Goal: Information Seeking & Learning: Compare options

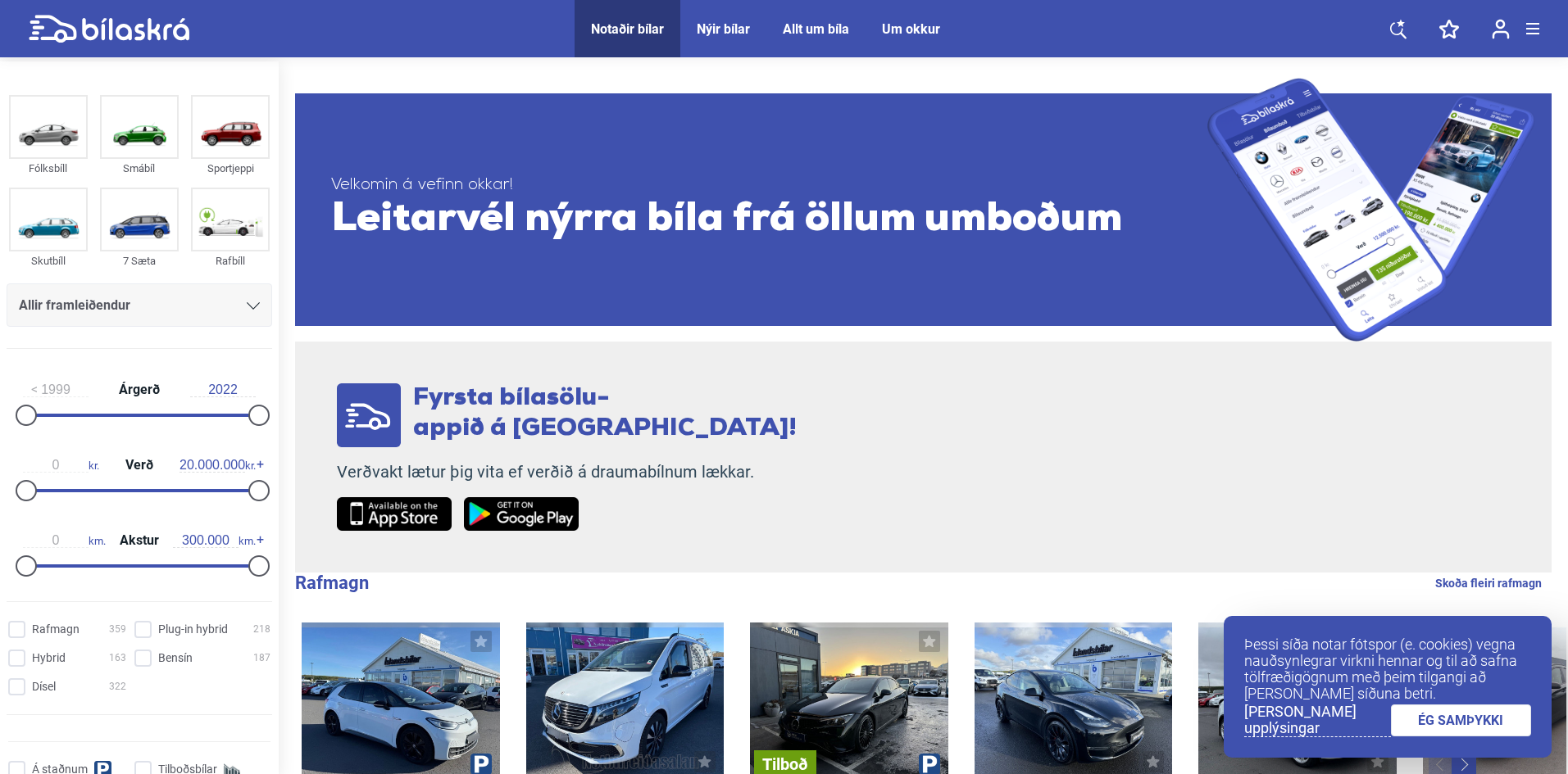
click at [252, 302] on icon at bounding box center [254, 306] width 14 height 8
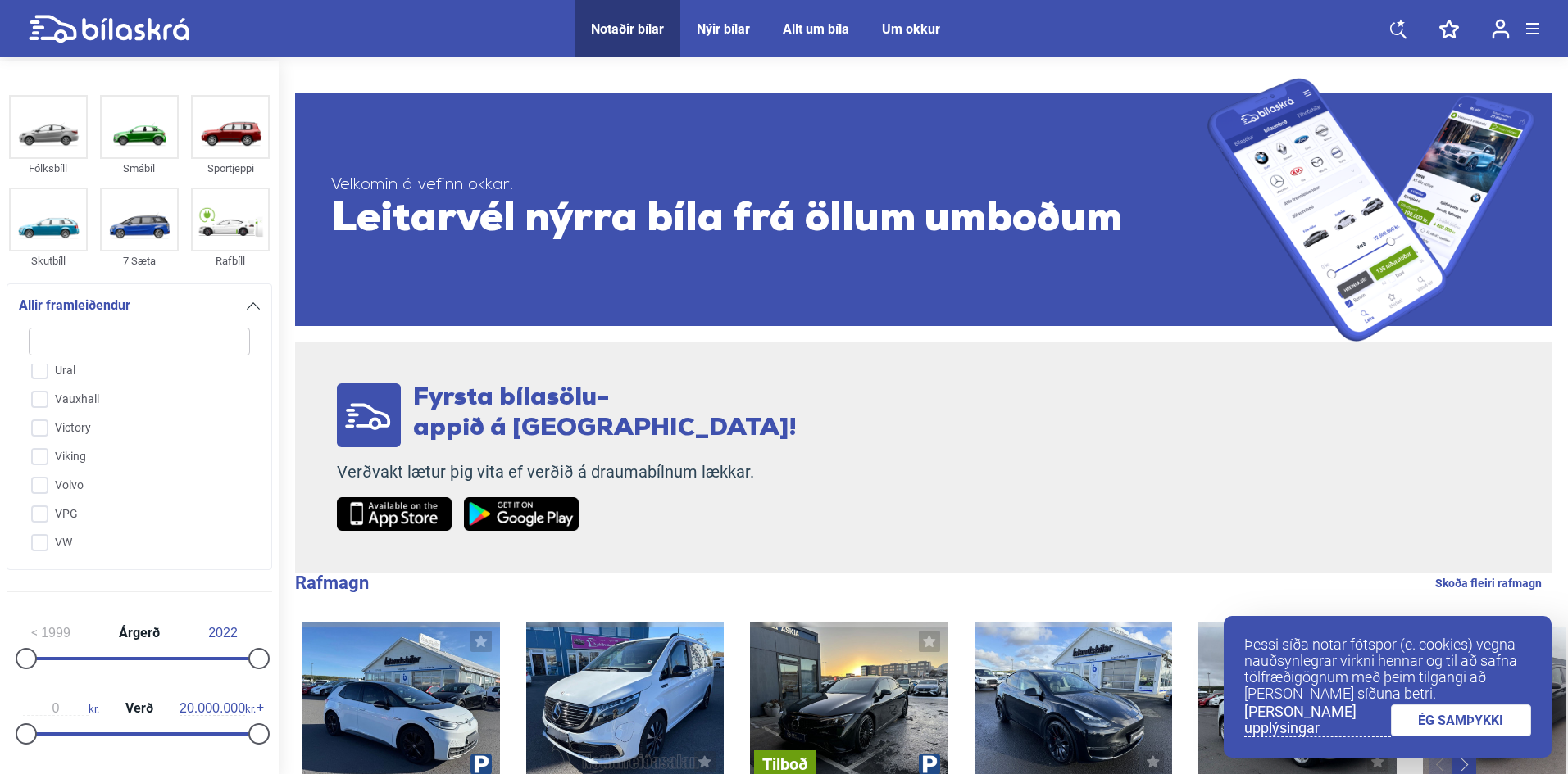
scroll to position [4147, 0]
click at [36, 439] on input "Volvo" at bounding box center [129, 453] width 223 height 29
checkbox input "true"
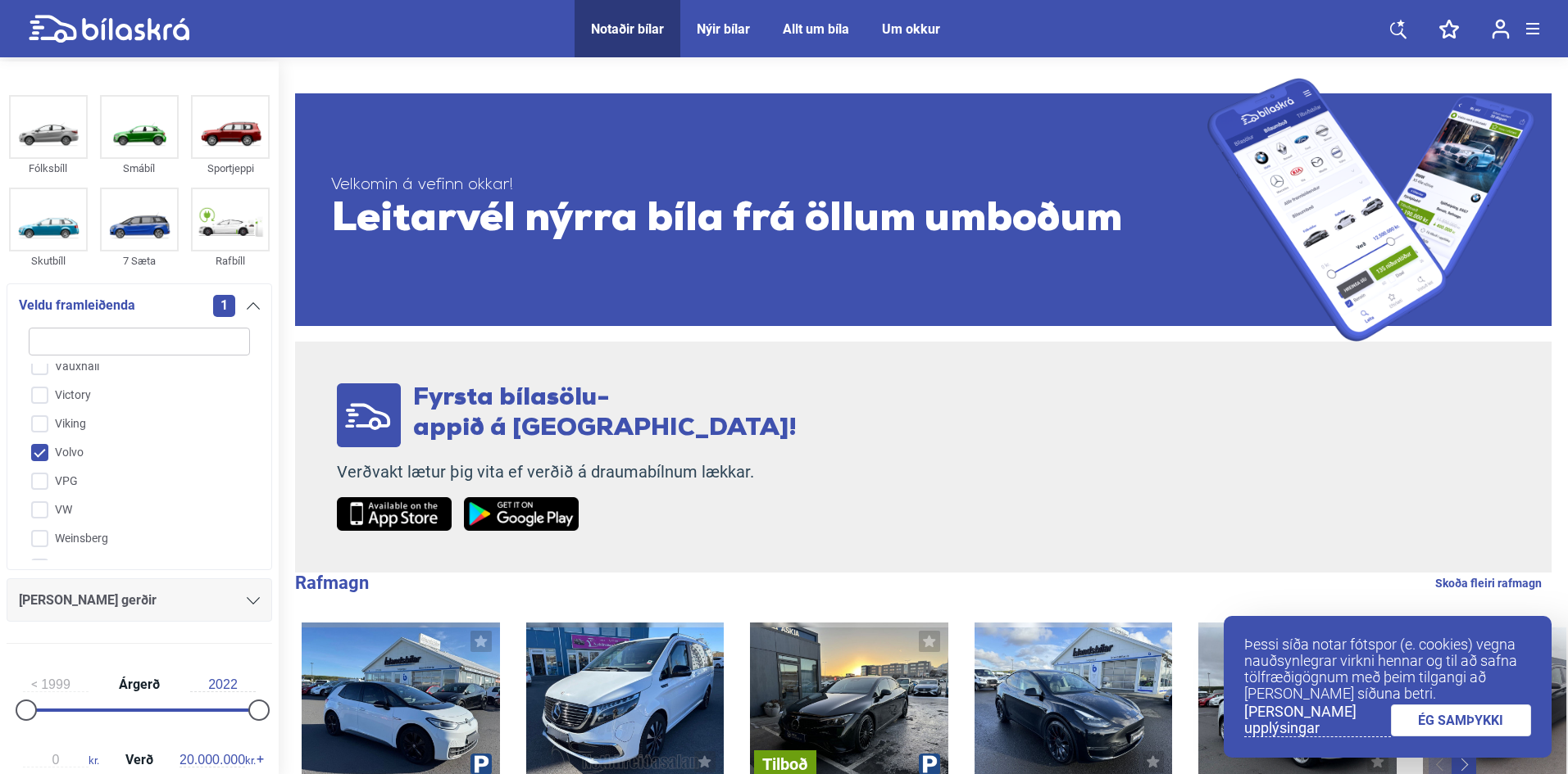
click at [247, 599] on icon at bounding box center [254, 602] width 14 height 8
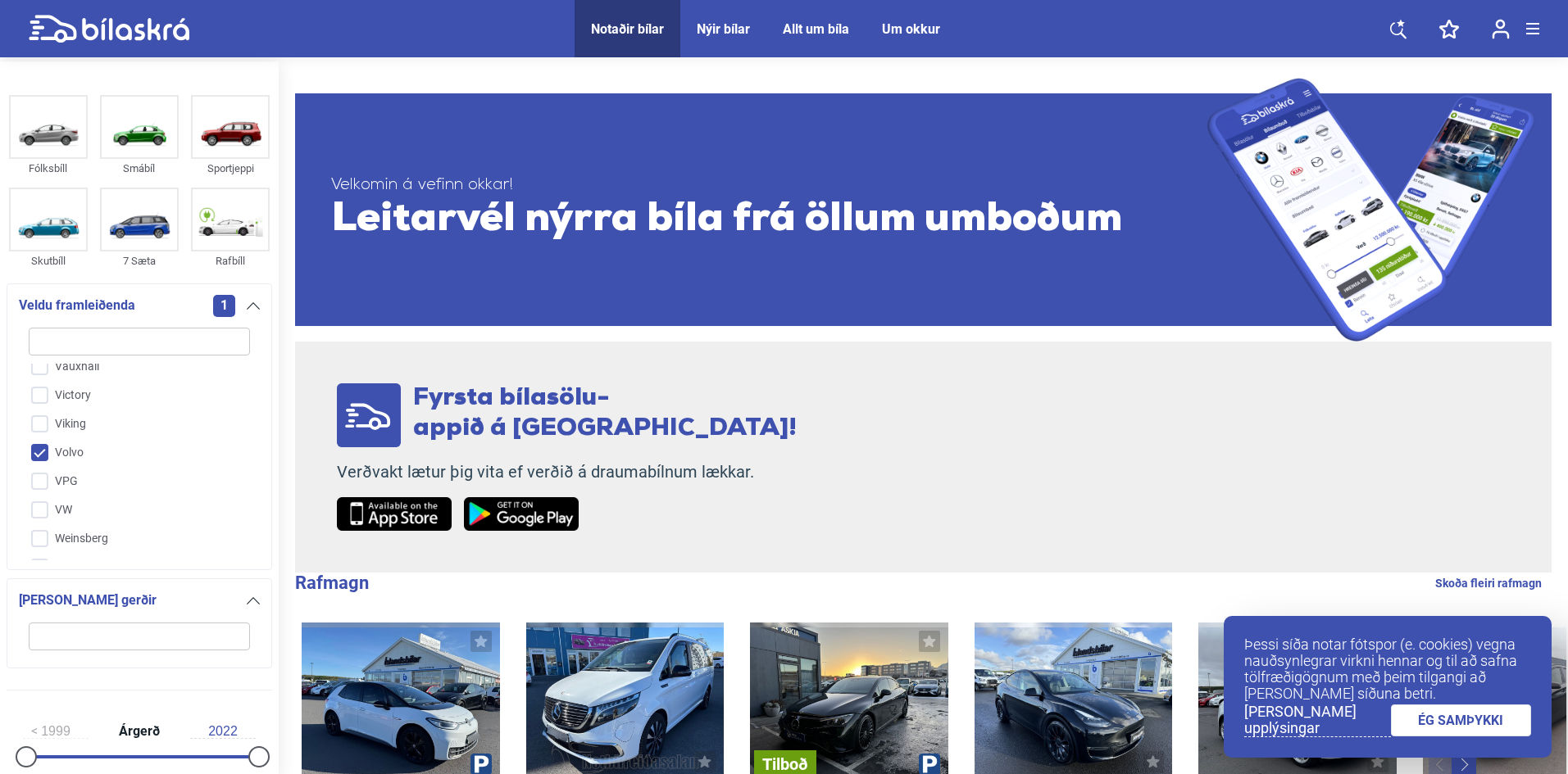
click at [224, 722] on div "1999 Árgerð 2022" at bounding box center [140, 742] width 266 height 76
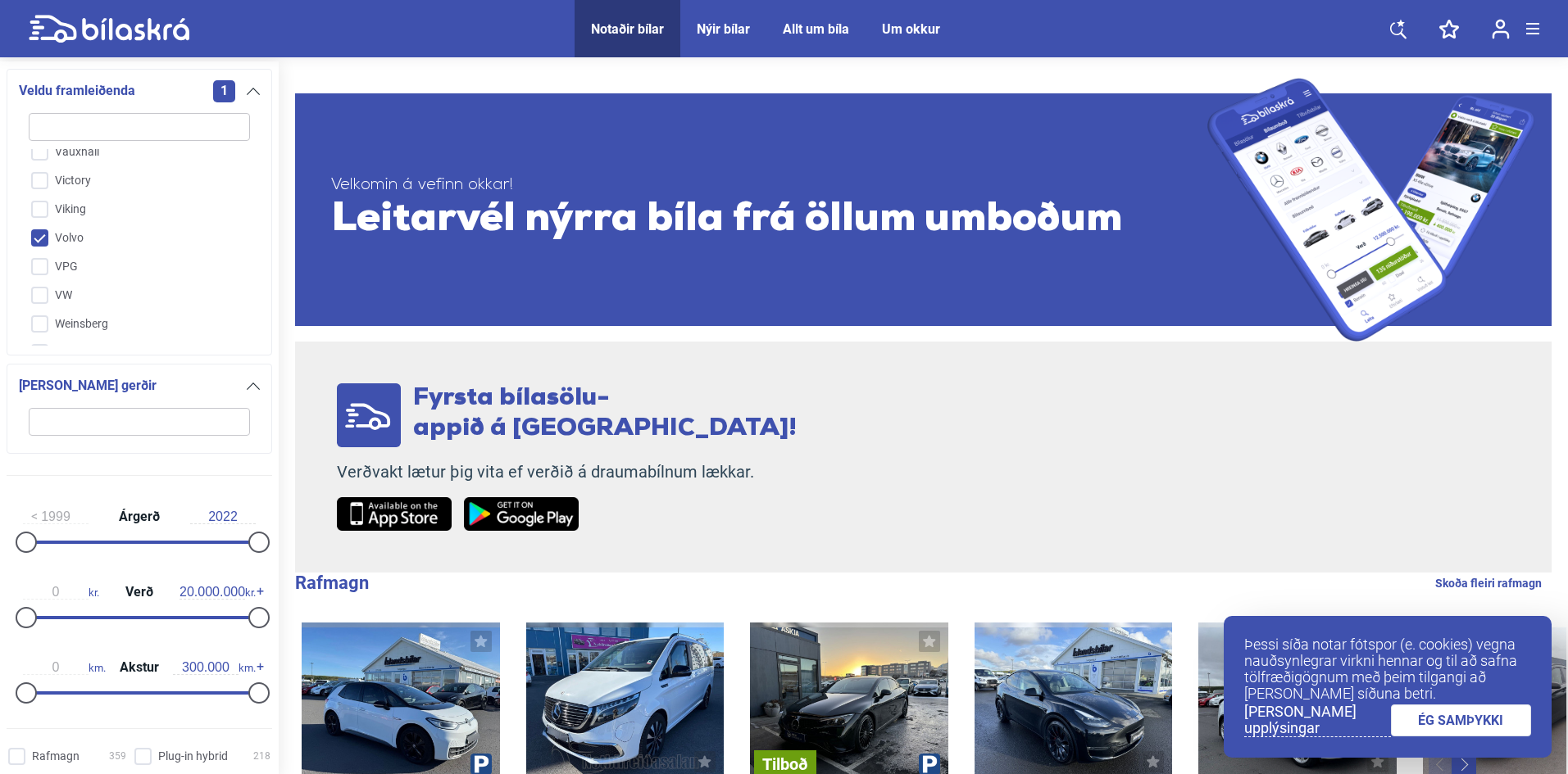
scroll to position [246, 0]
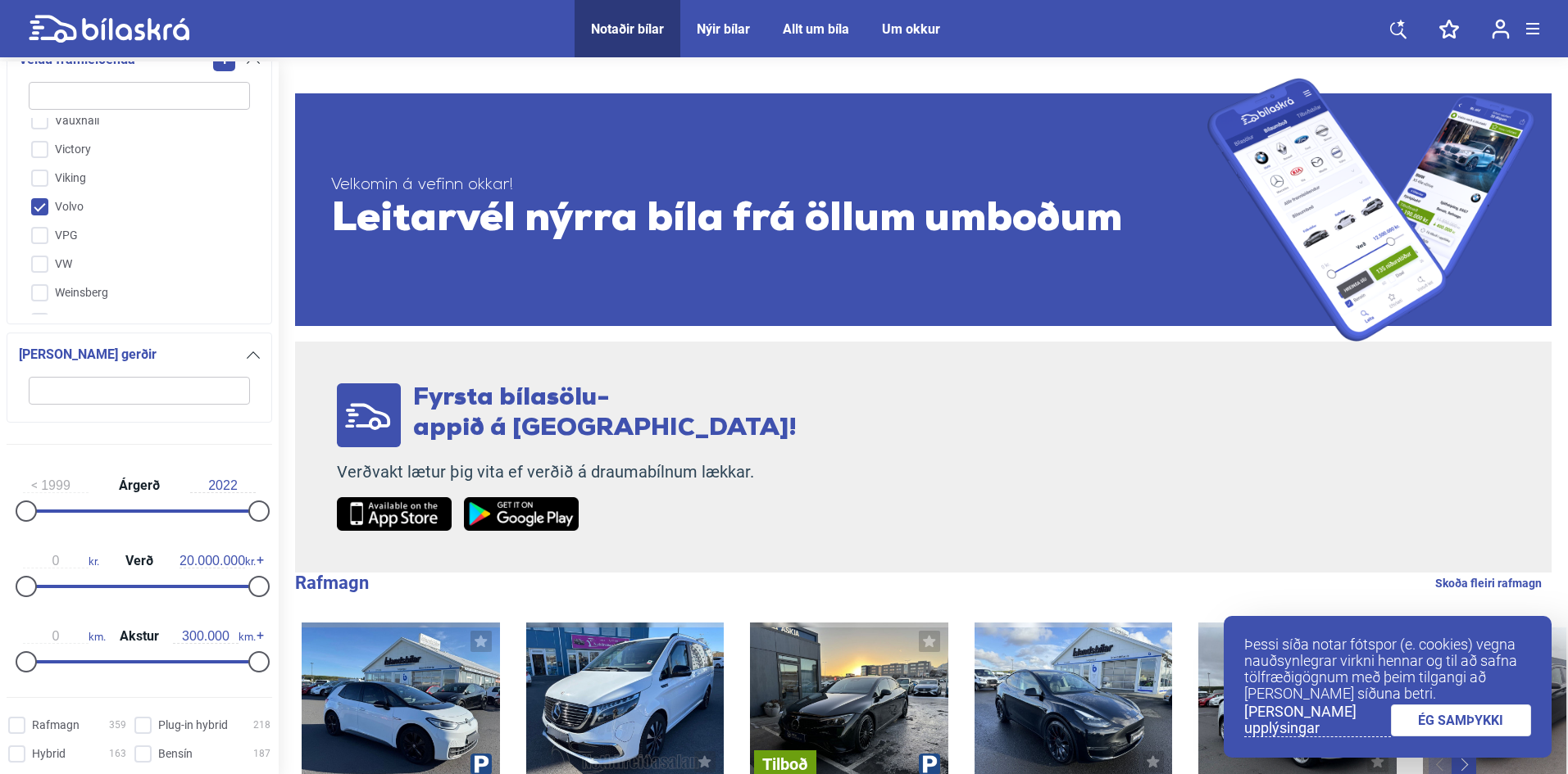
click at [52, 390] on input "search" at bounding box center [140, 390] width 221 height 28
type input "xc60"
drag, startPoint x: 27, startPoint y: 511, endPoint x: 253, endPoint y: 504, distance: 226.1
click at [253, 510] on div at bounding box center [140, 511] width 233 height 3
drag, startPoint x: 252, startPoint y: 503, endPoint x: 216, endPoint y: 501, distance: 36.1
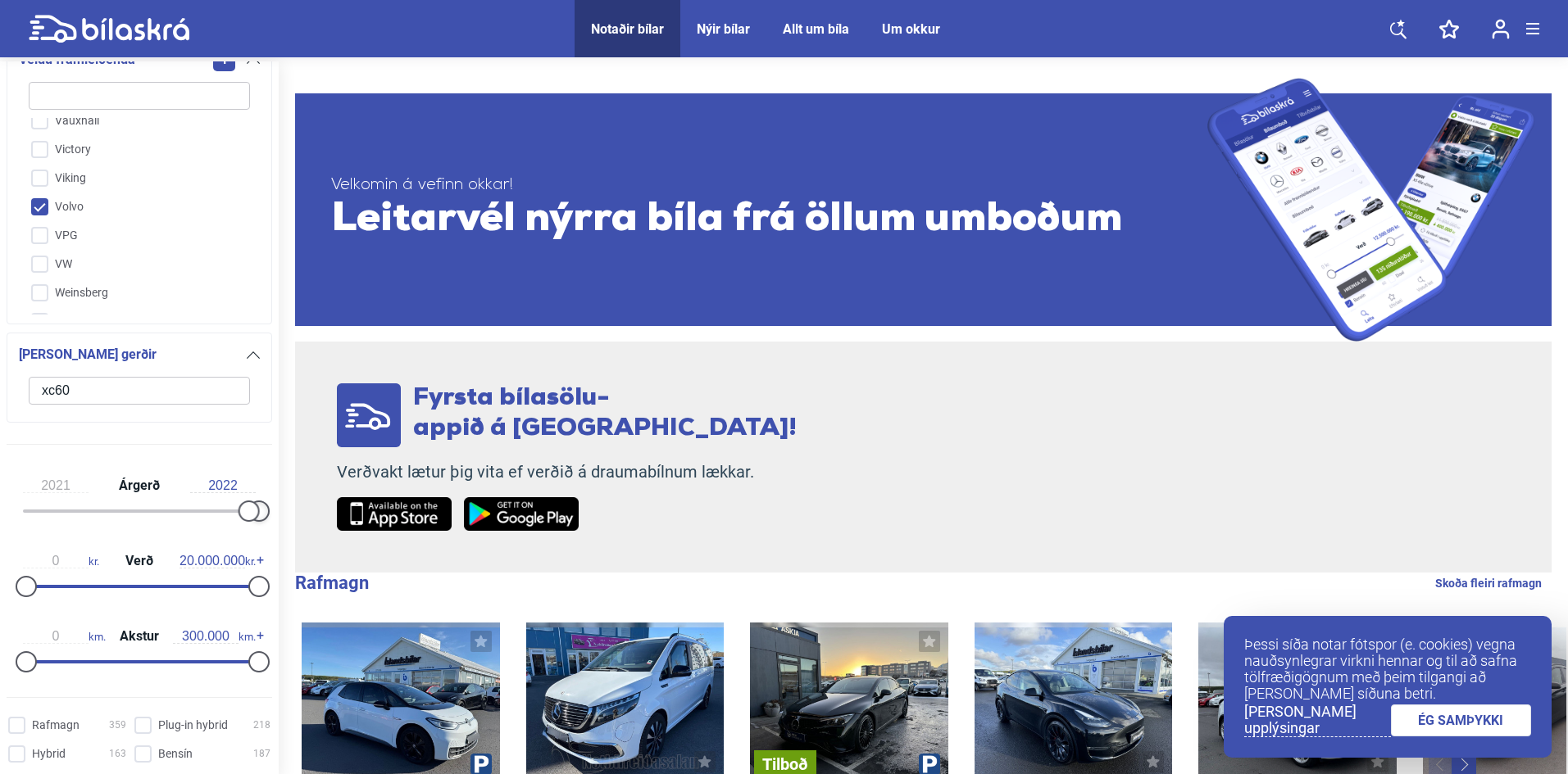
click at [216, 501] on div "2021 Árgerð 2022" at bounding box center [140, 496] width 266 height 76
click at [189, 509] on div "2021 Árgerð 2022" at bounding box center [140, 496] width 266 height 76
drag, startPoint x: 243, startPoint y: 508, endPoint x: 206, endPoint y: 504, distance: 37.2
click at [206, 504] on div at bounding box center [208, 511] width 21 height 21
type input "2020"
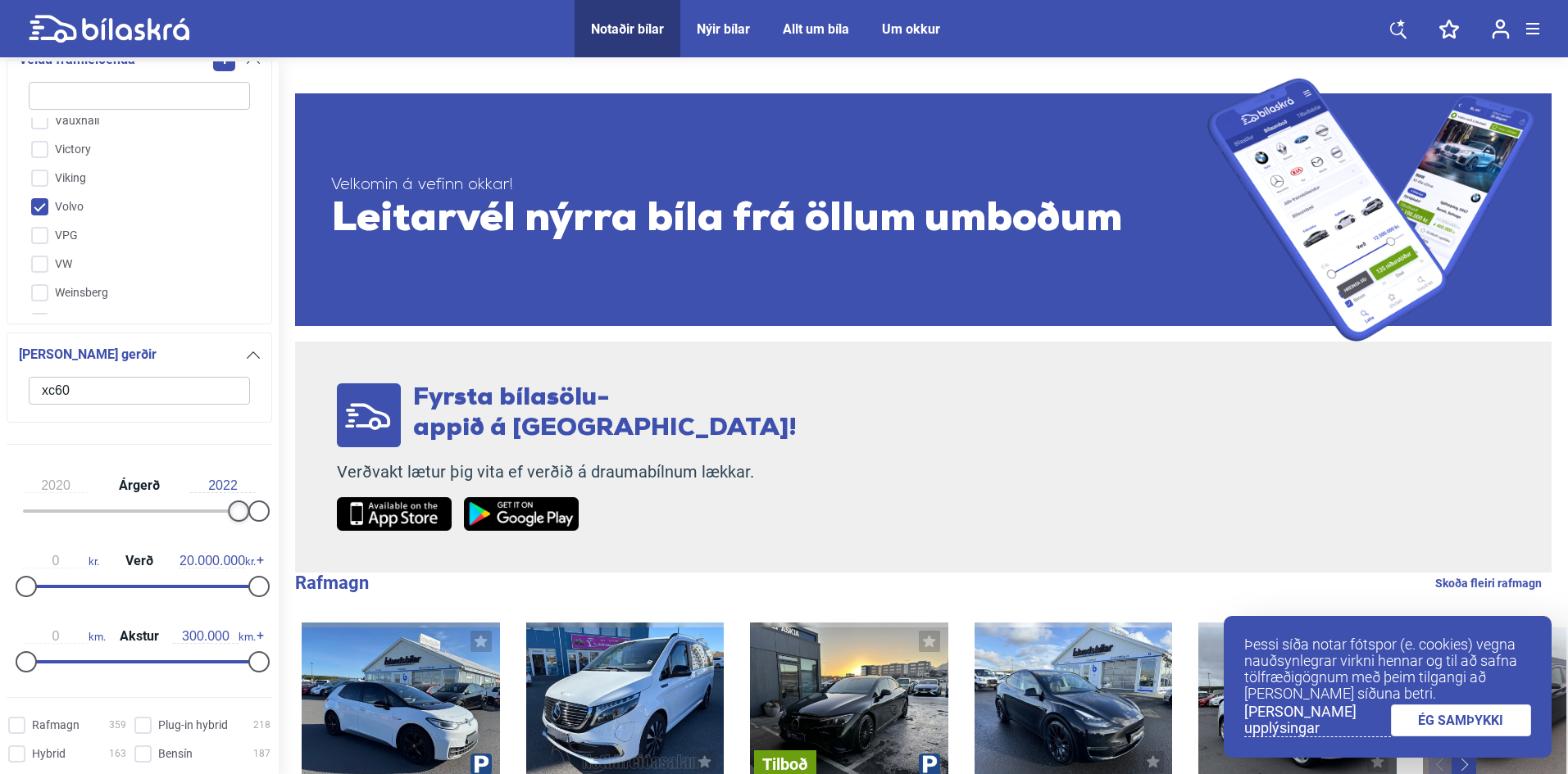
drag, startPoint x: 206, startPoint y: 504, endPoint x: 237, endPoint y: 504, distance: 31.0
click at [237, 504] on div at bounding box center [238, 511] width 21 height 21
drag, startPoint x: 253, startPoint y: 508, endPoint x: 268, endPoint y: 506, distance: 15.1
click at [268, 506] on div "2020 Árgerð 2022 0 kr. Verð 20.000.000 kr. 0 km. Akstur 300.000 km." at bounding box center [140, 571] width 279 height 226
click at [226, 488] on input "2022" at bounding box center [223, 485] width 66 height 15
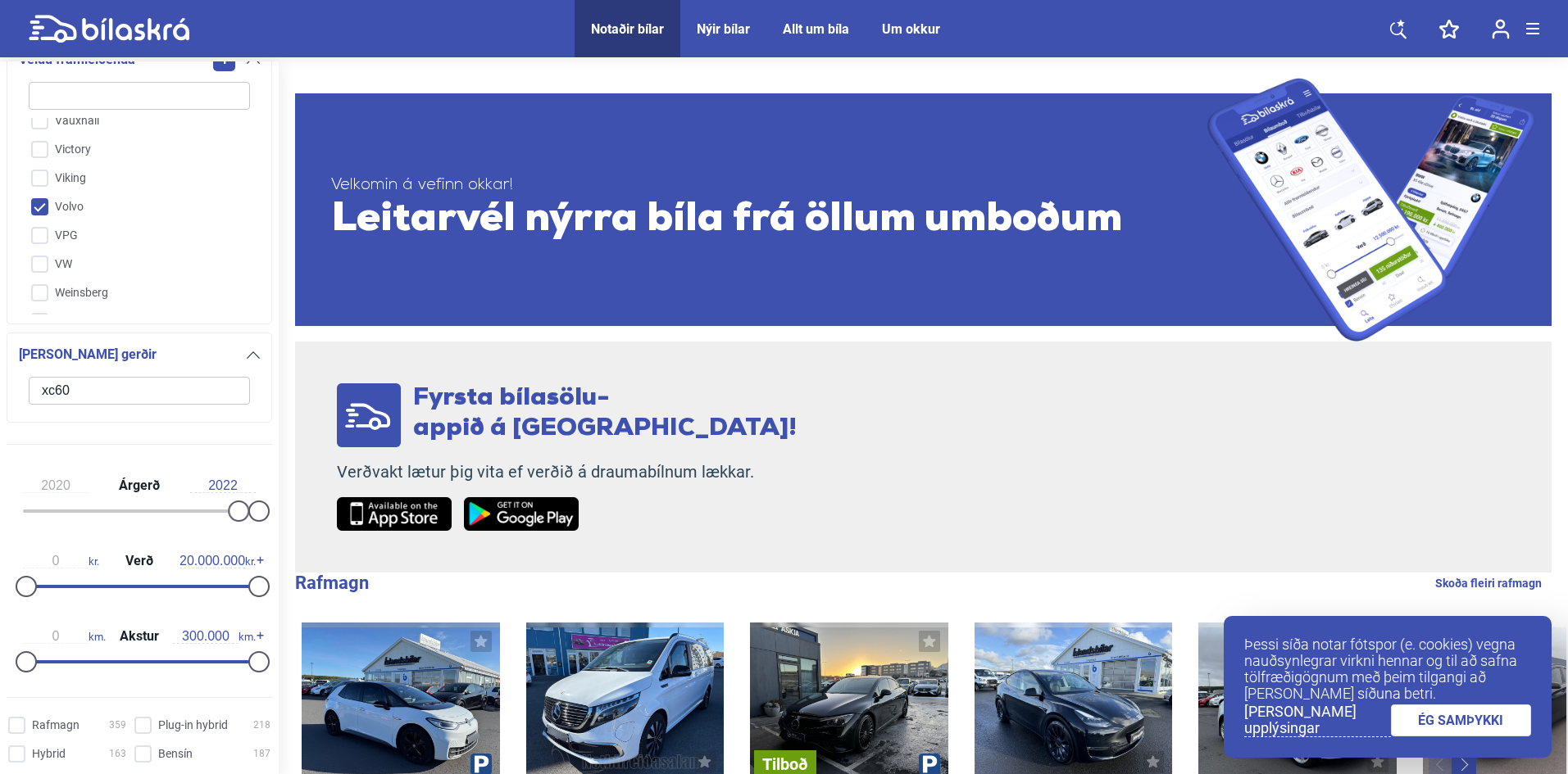
drag, startPoint x: 235, startPoint y: 483, endPoint x: 202, endPoint y: 478, distance: 33.4
click at [203, 478] on div "2020 Árgerð 2022" at bounding box center [140, 496] width 266 height 76
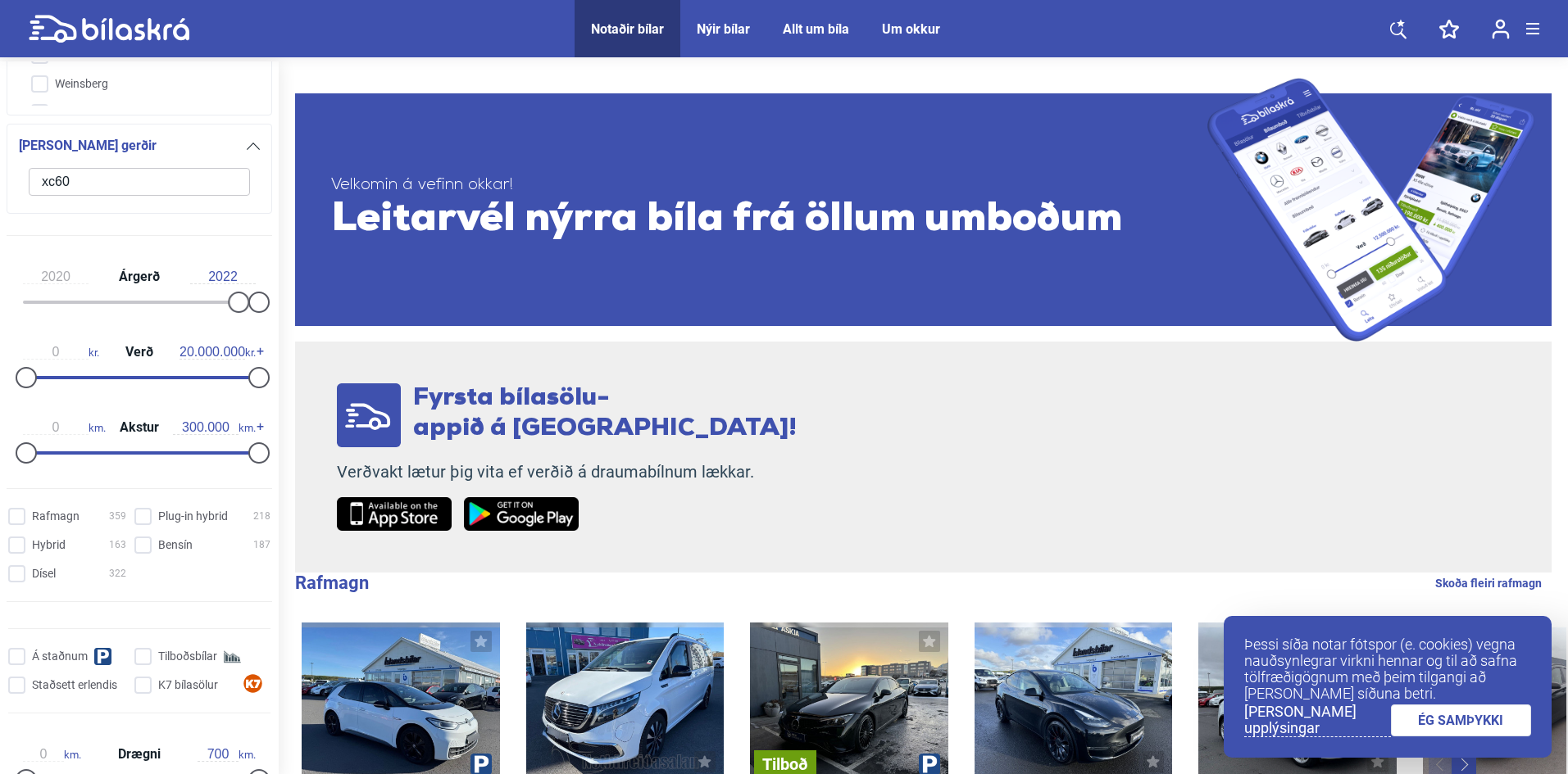
scroll to position [491, 0]
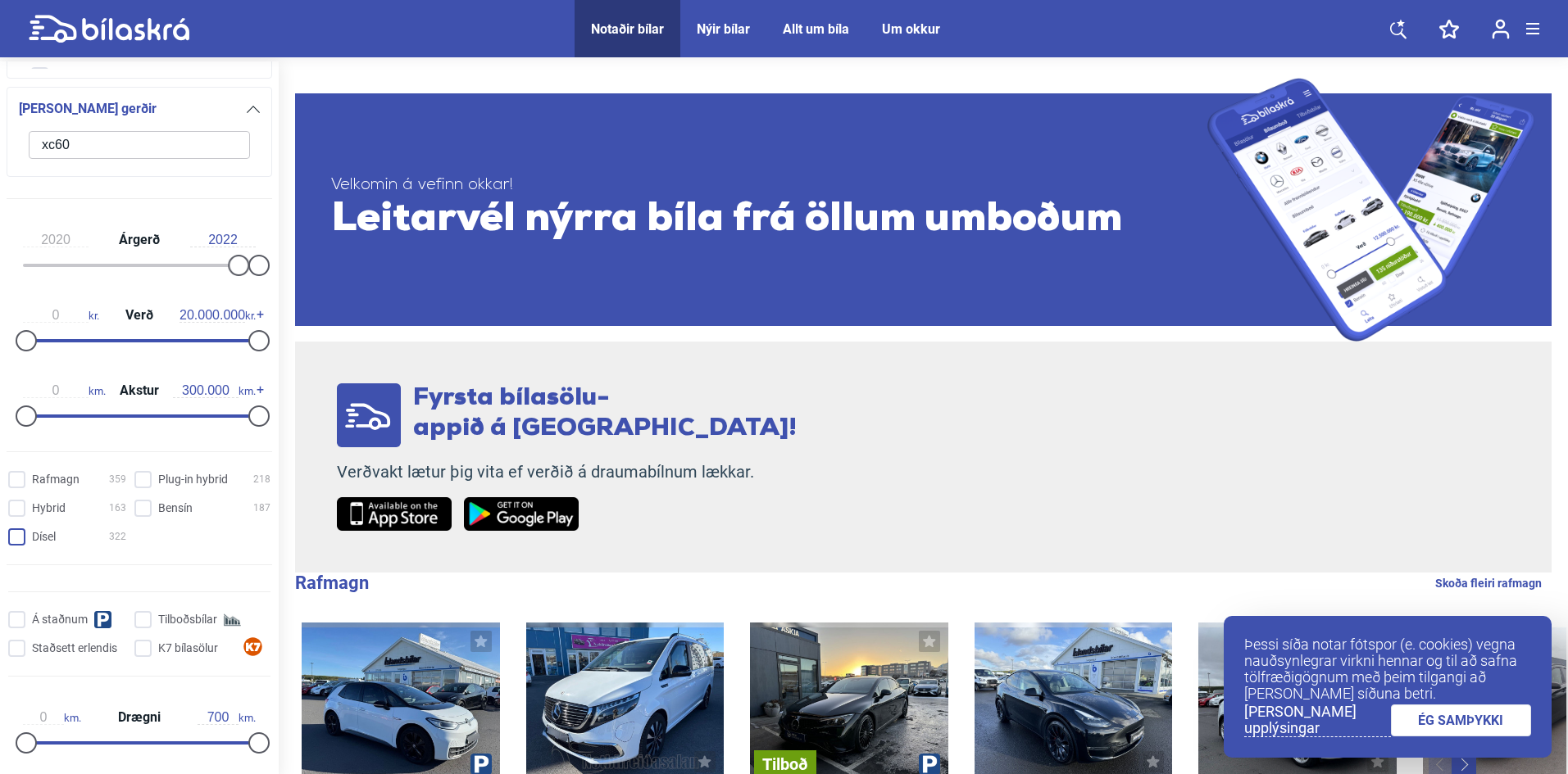
click at [17, 540] on input "Dísel 322" at bounding box center [70, 538] width 118 height 17
checkbox input "true"
click at [139, 479] on hybrid "Plug-in hybrid 218" at bounding box center [204, 480] width 136 height 17
checkbox hybrid "true"
click at [27, 478] on input "Rafmagn 359" at bounding box center [70, 480] width 118 height 17
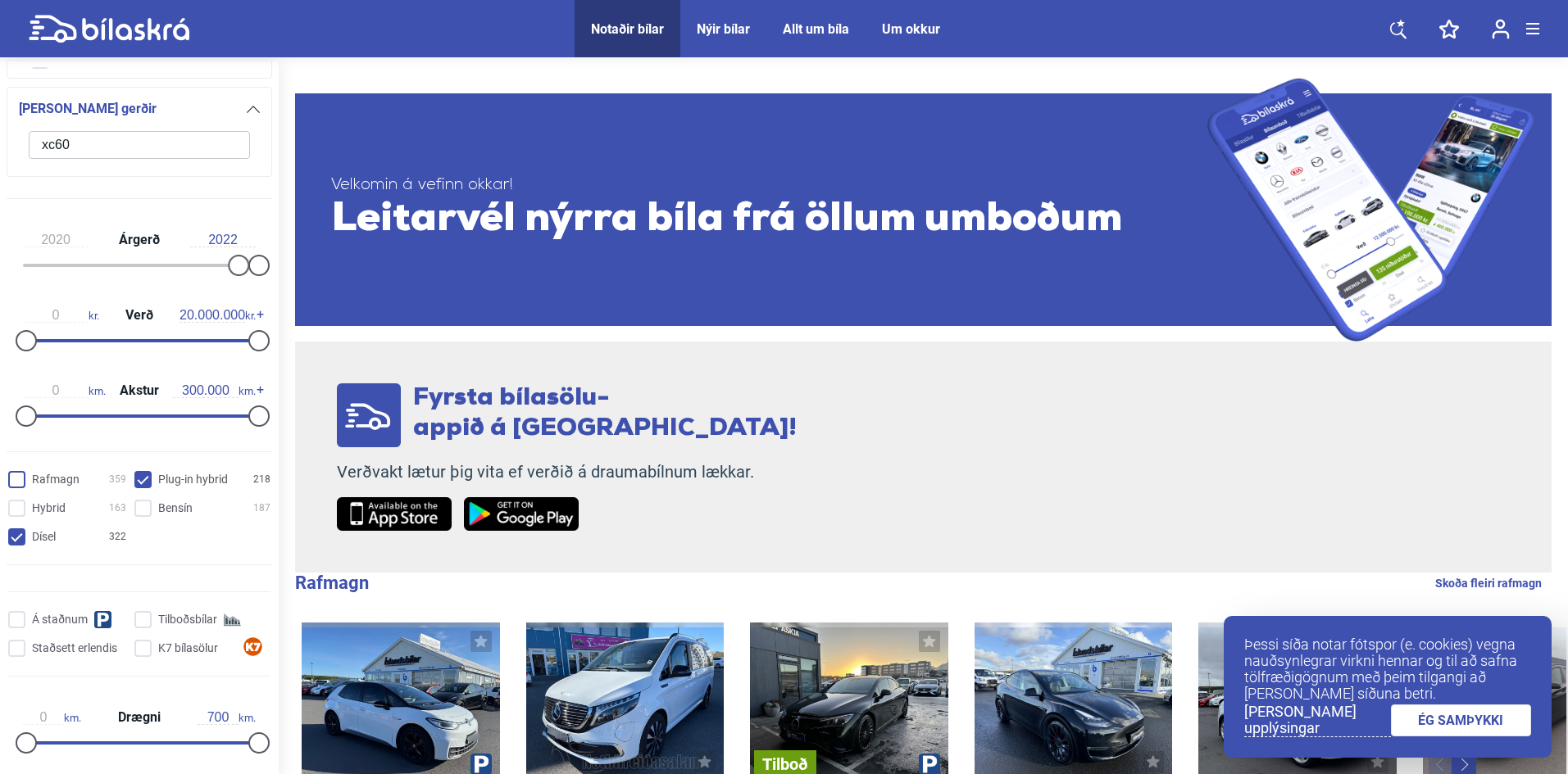
checkbox input "true"
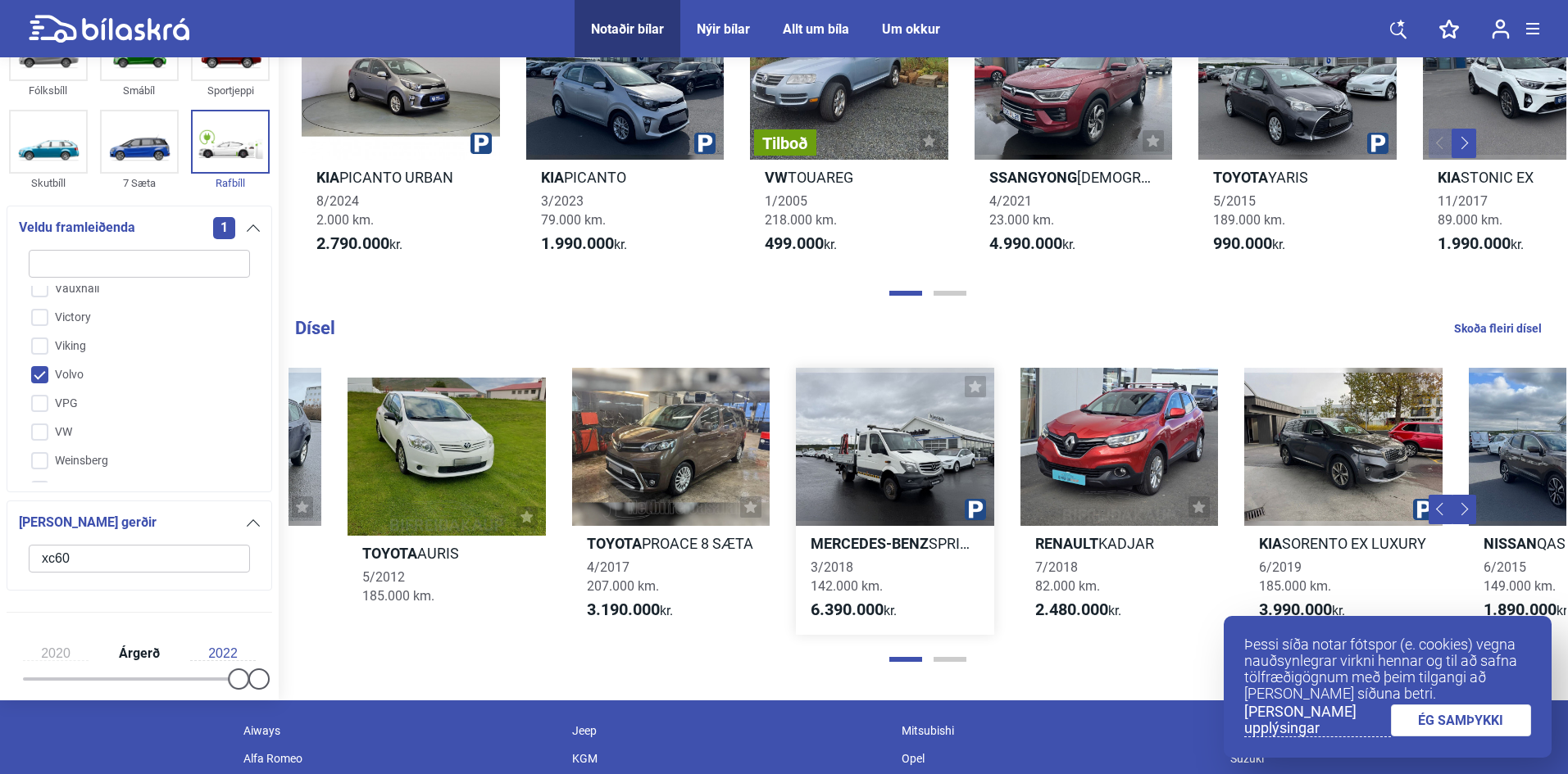
scroll to position [0, 431]
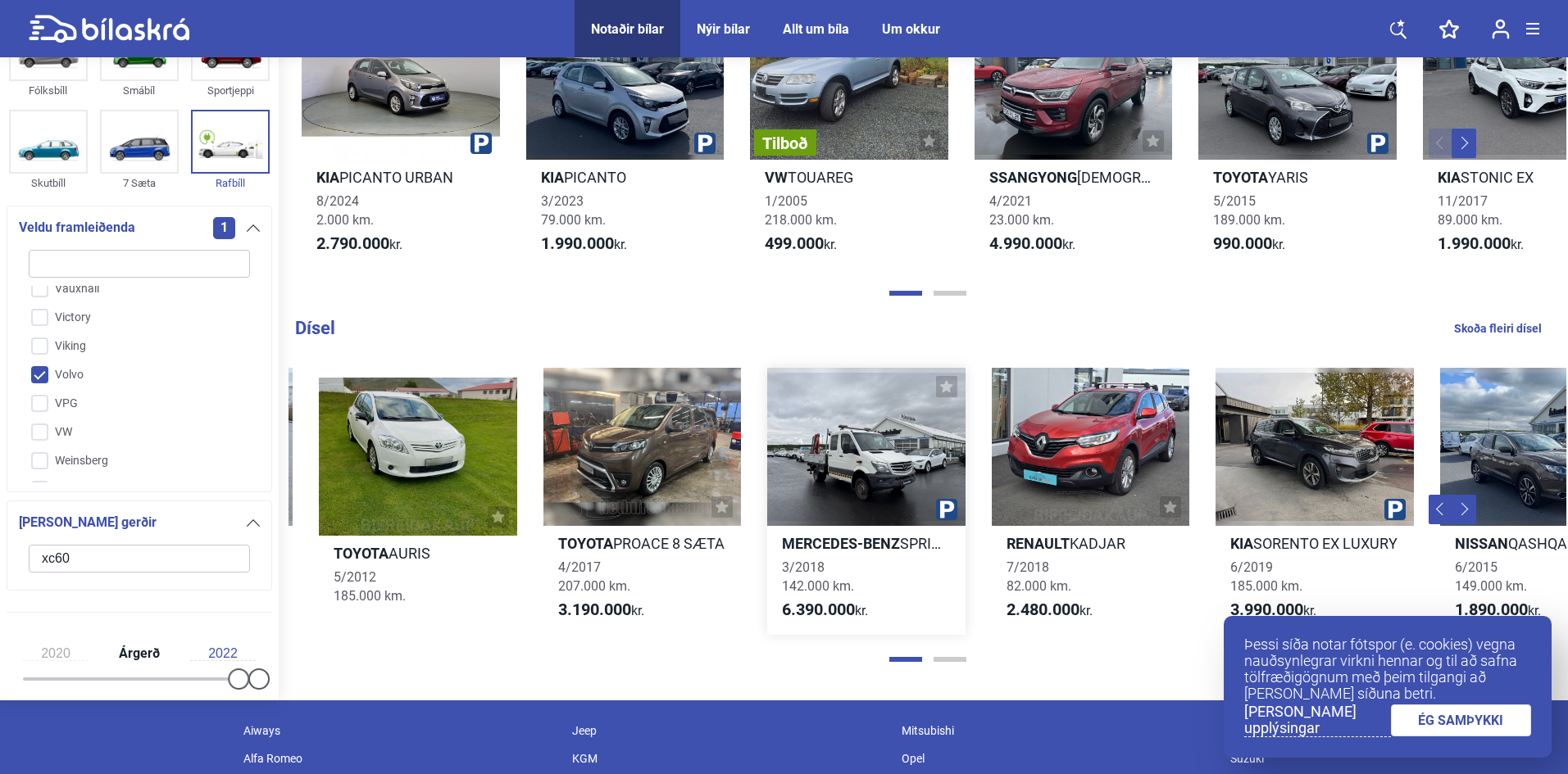
drag, startPoint x: 1149, startPoint y: 454, endPoint x: 806, endPoint y: 489, distance: 344.8
click at [806, 487] on div "Mercedes-Benz ACTROS 0/0 1 km. Tilboð Jeep COMPASS 8/2018 180.000 km. 2.490.000…" at bounding box center [978, 502] width 2242 height 300
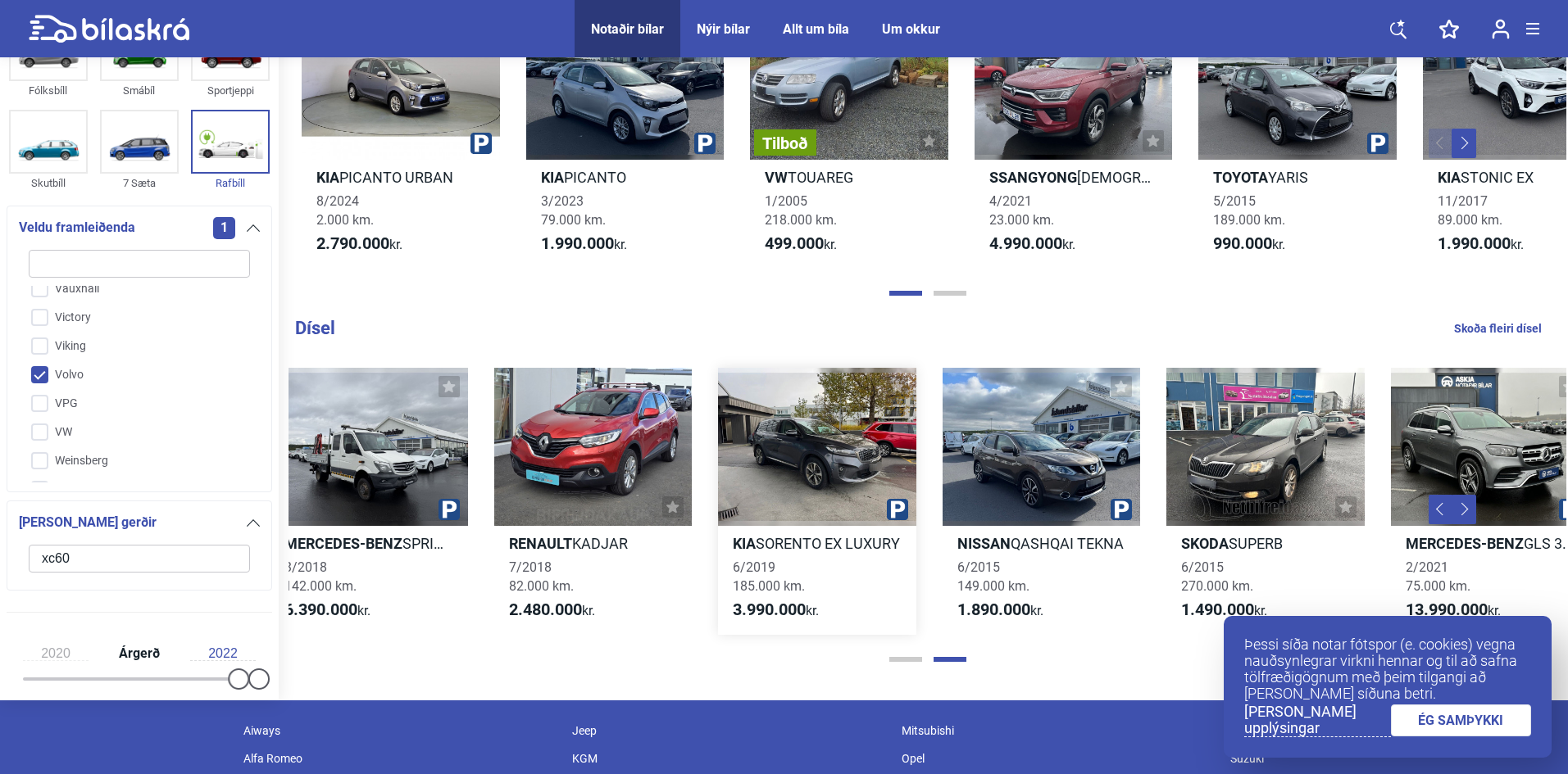
scroll to position [0, 964]
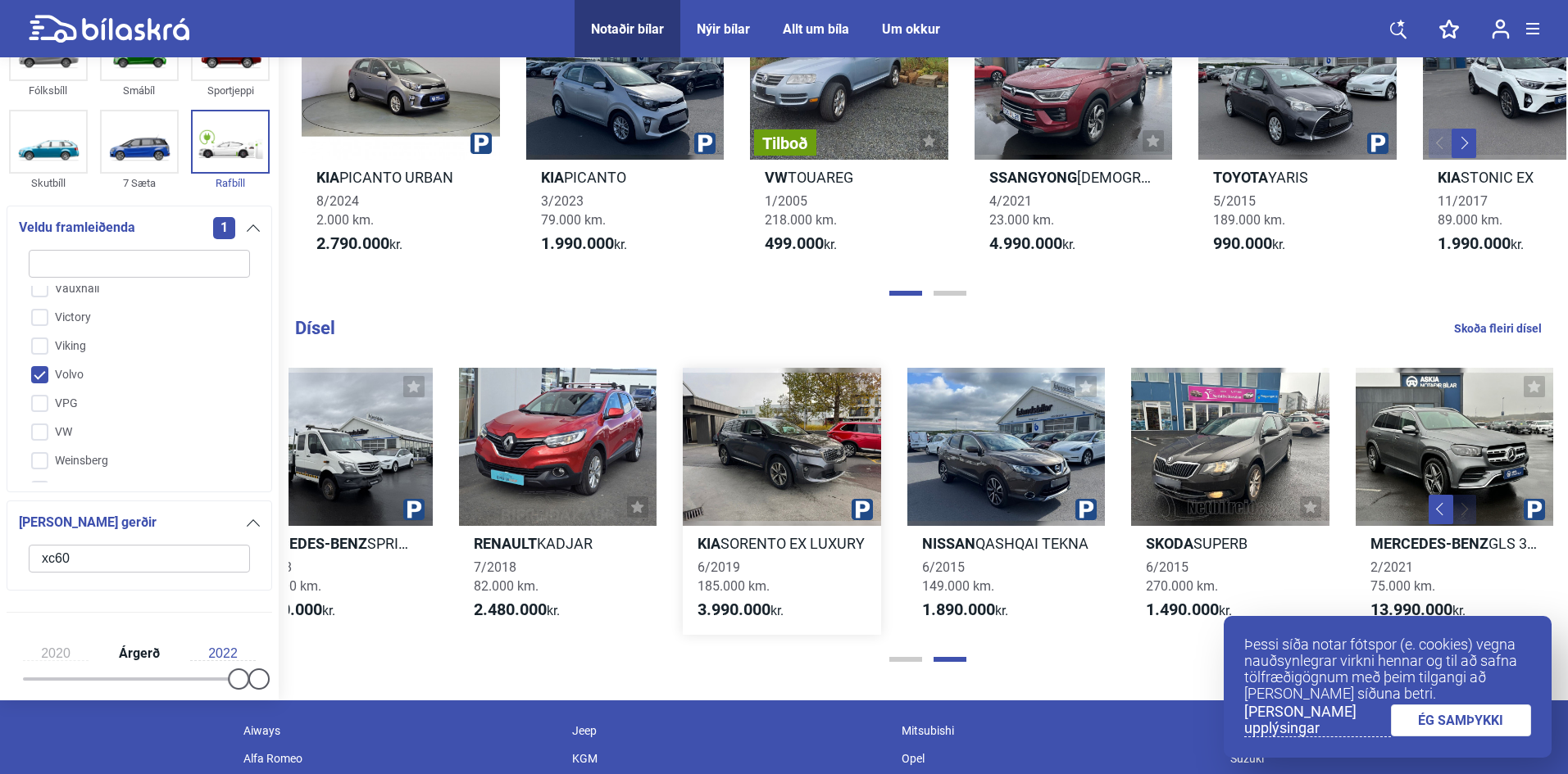
drag, startPoint x: 1286, startPoint y: 459, endPoint x: 762, endPoint y: 491, distance: 525.0
click at [673, 500] on div "Mercedes-Benz ACTROS 0/0 1 km. Tilboð Jeep COMPASS 8/2018 180.000 km. 2.490.000…" at bounding box center [445, 502] width 2242 height 300
drag, startPoint x: 1437, startPoint y: 438, endPoint x: 1241, endPoint y: 444, distance: 196.1
click at [1241, 444] on div "Mercedes-Benz ACTROS 0/0 1 km. Tilboð Jeep COMPASS 8/2018 180.000 km. 2.490.000…" at bounding box center [445, 502] width 2242 height 300
click at [1467, 704] on div "Þessi síða notar fótspor (e. cookies) vegna nauðsynlegrar virkni hennar og til …" at bounding box center [1388, 687] width 328 height 141
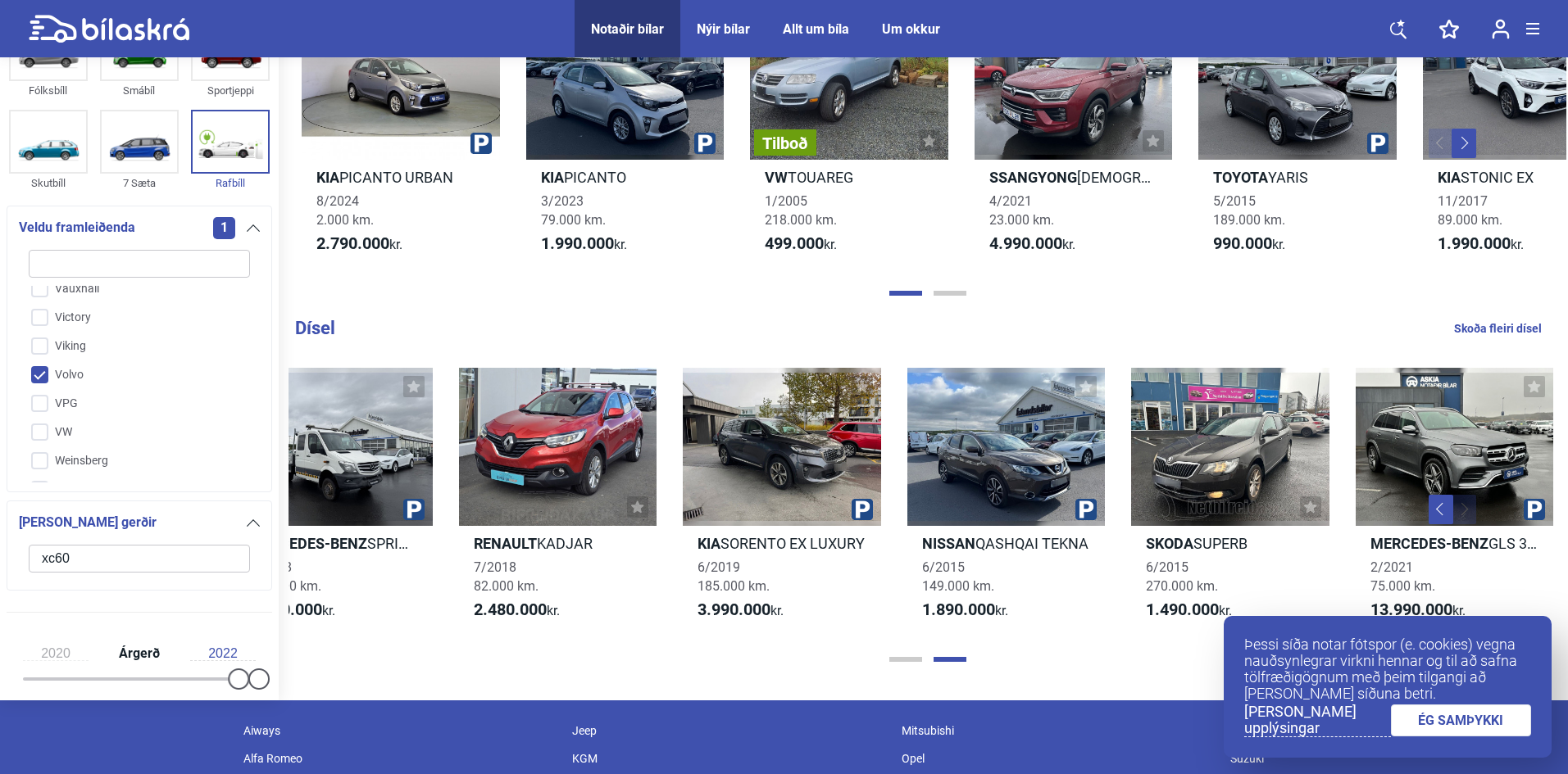
click at [1450, 721] on link "ÉG SAMÞYKKI" at bounding box center [1460, 720] width 141 height 32
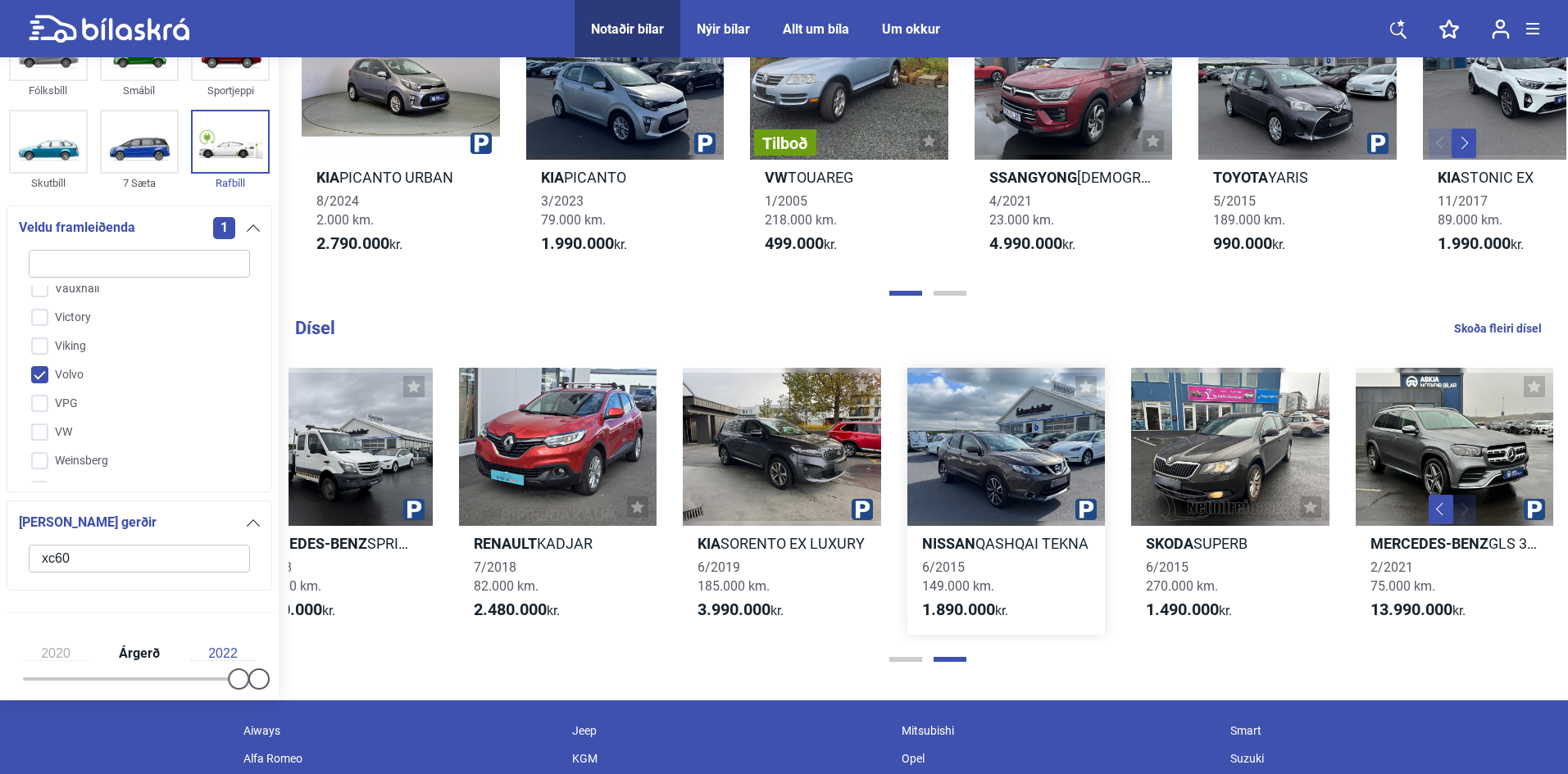
drag, startPoint x: 1429, startPoint y: 486, endPoint x: 1066, endPoint y: 518, distance: 364.4
click at [1066, 517] on div "Mercedes-Benz ACTROS 0/0 1 km. Tilboð Jeep COMPASS 8/2018 180.000 km. 2.490.000…" at bounding box center [445, 502] width 2242 height 300
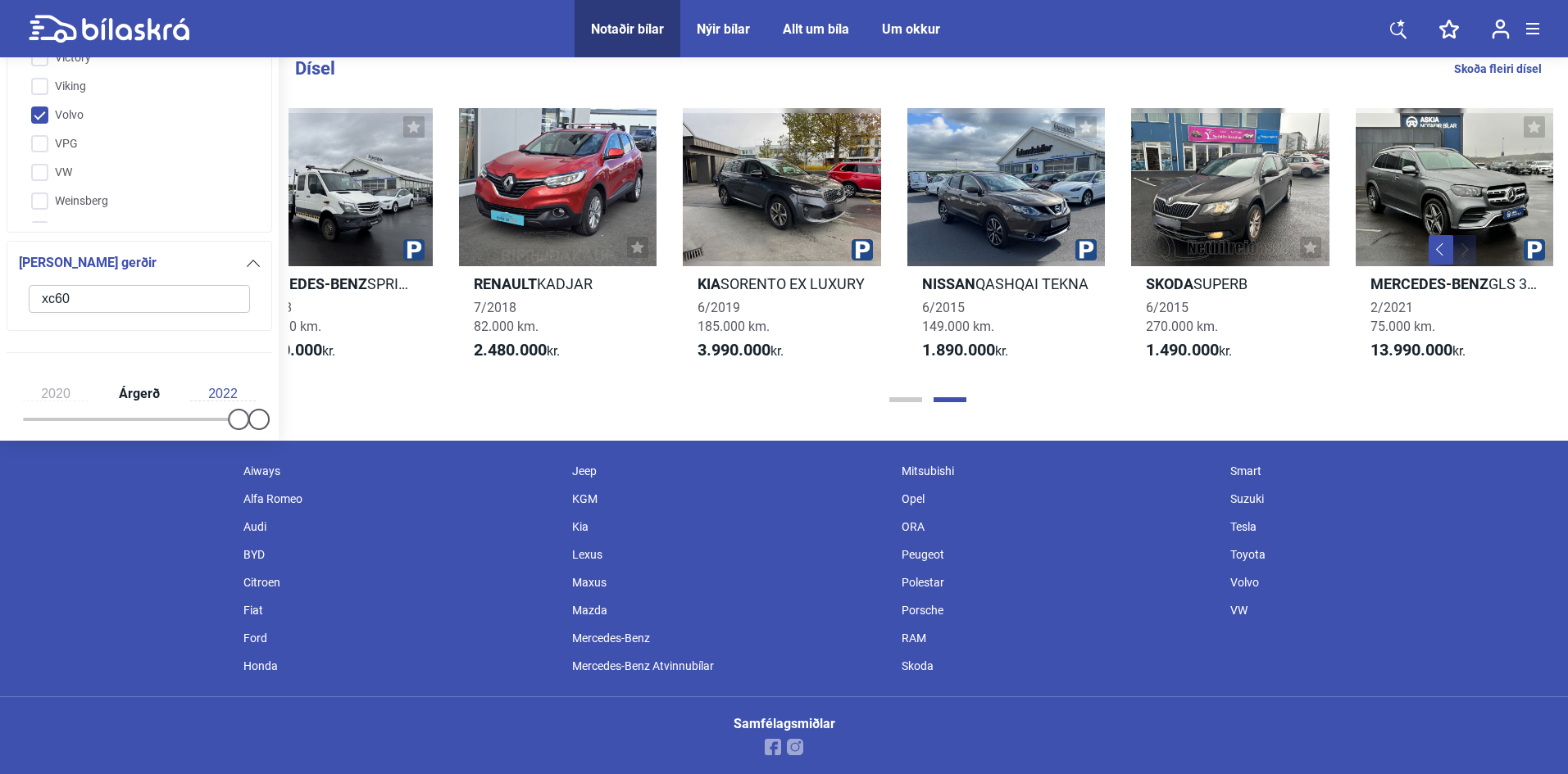
scroll to position [1984, 0]
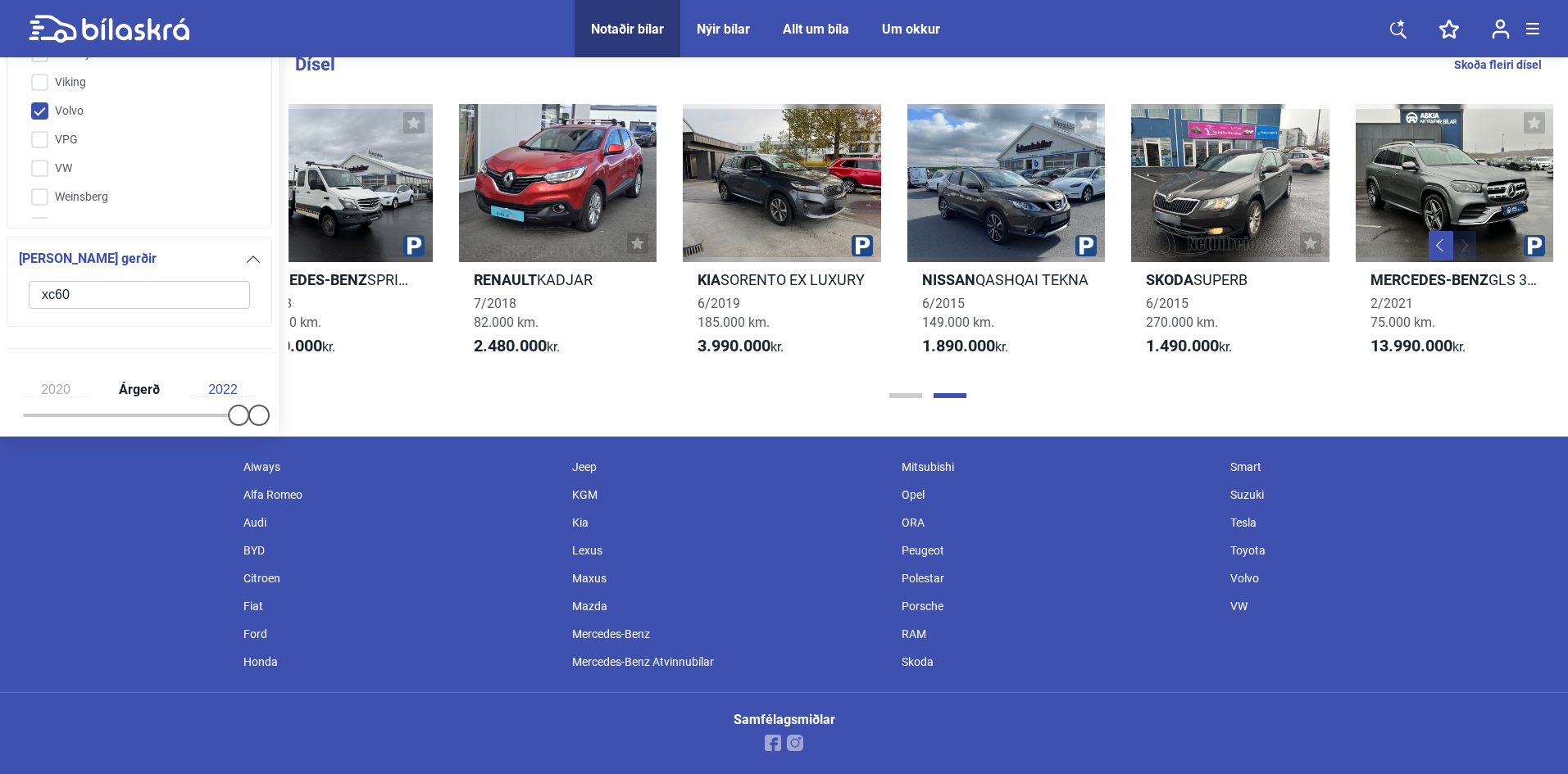
click at [1259, 577] on div "Volvo" at bounding box center [1387, 578] width 329 height 28
